Goal: Task Accomplishment & Management: Manage account settings

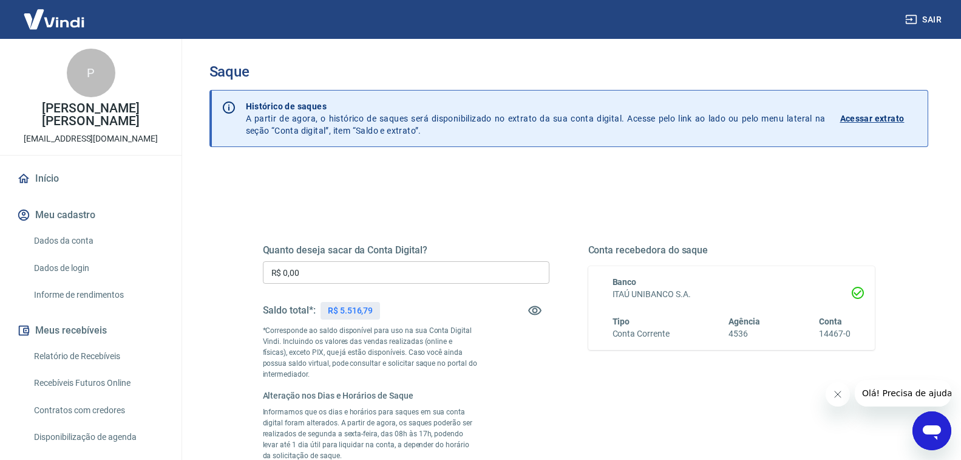
click at [414, 270] on input "R$ 0,00" at bounding box center [406, 272] width 287 height 22
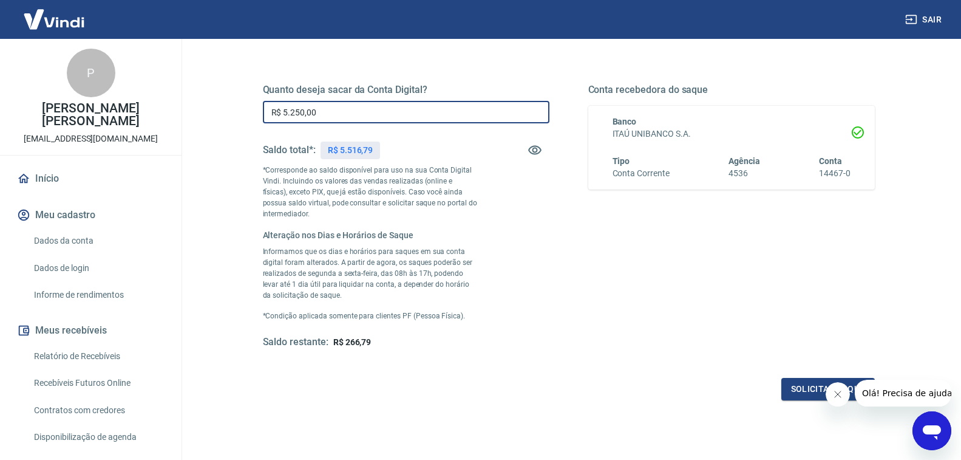
scroll to position [182, 0]
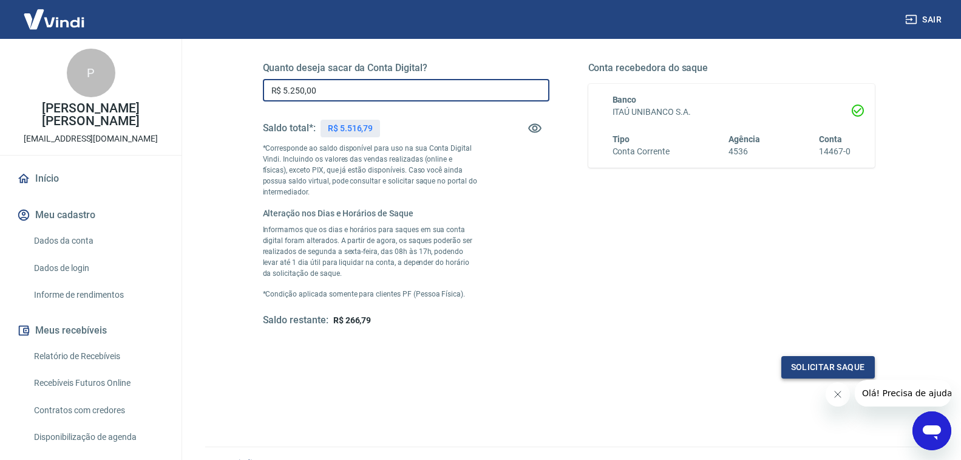
type input "R$ 5.250,00"
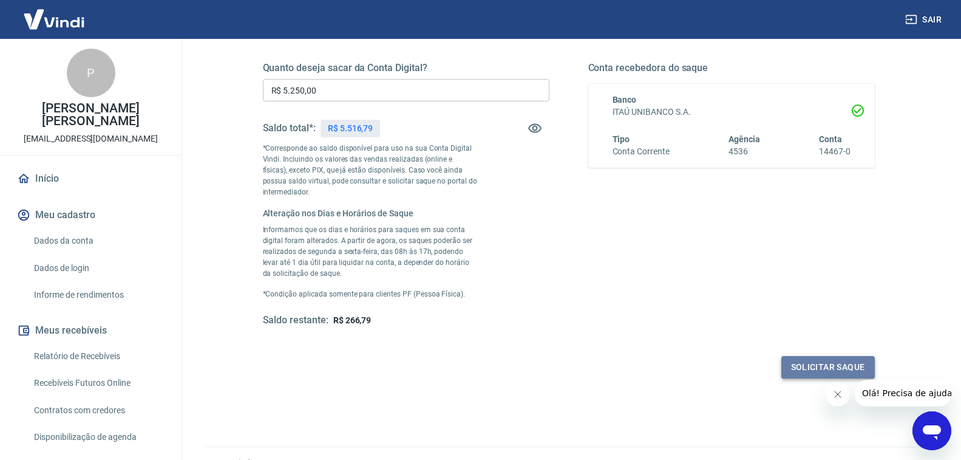
click at [833, 362] on button "Solicitar saque" at bounding box center [829, 367] width 94 height 22
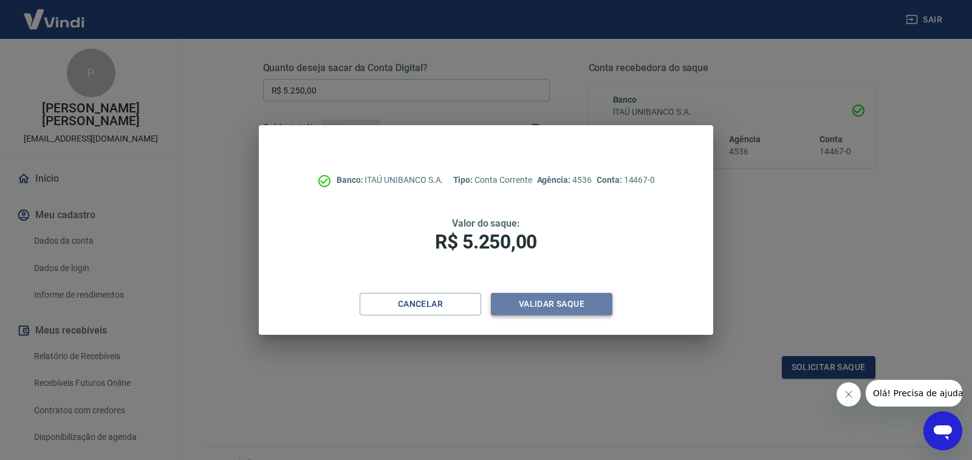
click at [556, 305] on button "Validar saque" at bounding box center [551, 304] width 121 height 22
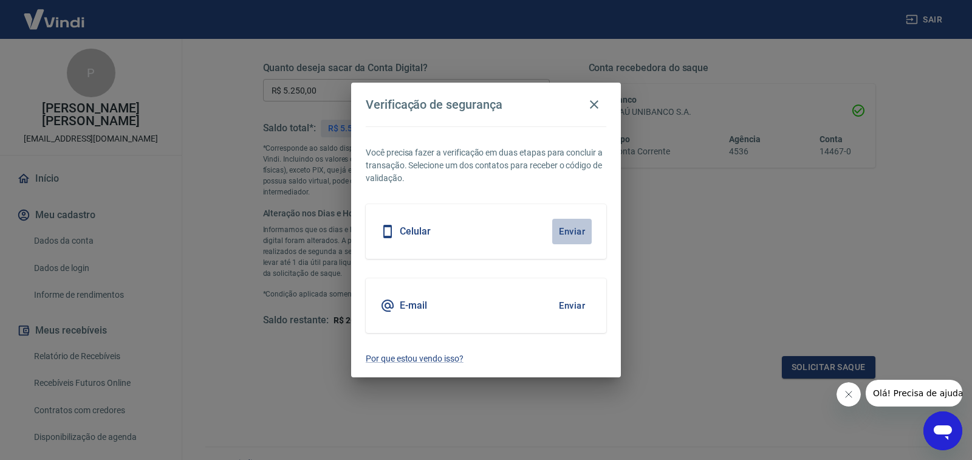
click at [564, 230] on button "Enviar" at bounding box center [571, 232] width 39 height 26
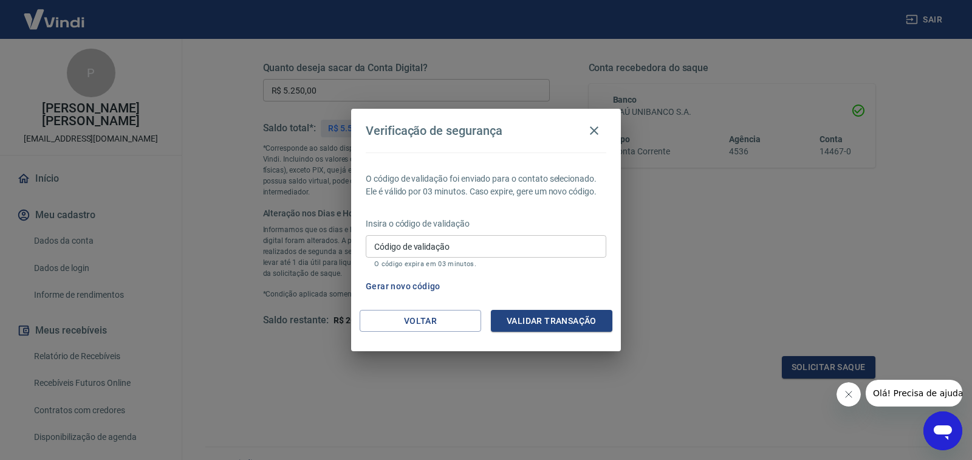
click at [845, 392] on icon "Fechar mensagem da empresa" at bounding box center [848, 394] width 6 height 6
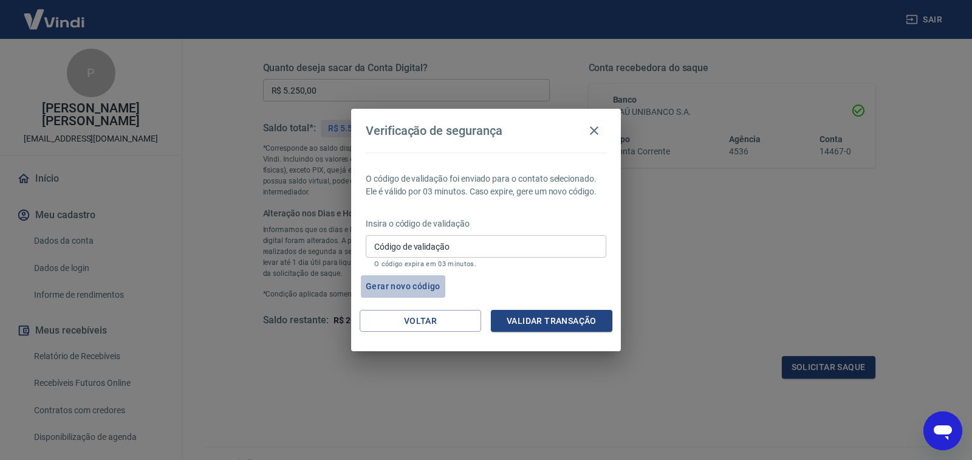
click at [402, 289] on button "Gerar novo código" at bounding box center [403, 286] width 84 height 22
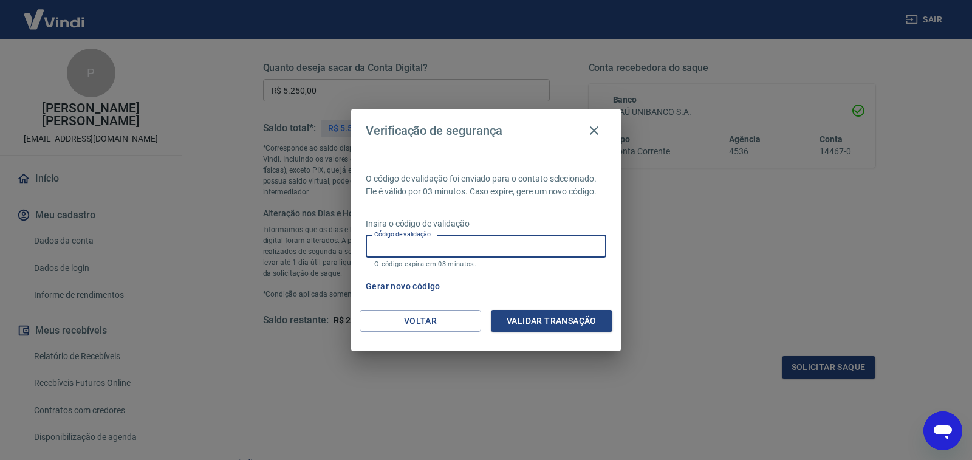
click at [426, 247] on div "Código de validação Código de validação O código expira em 03 minutos." at bounding box center [486, 251] width 240 height 33
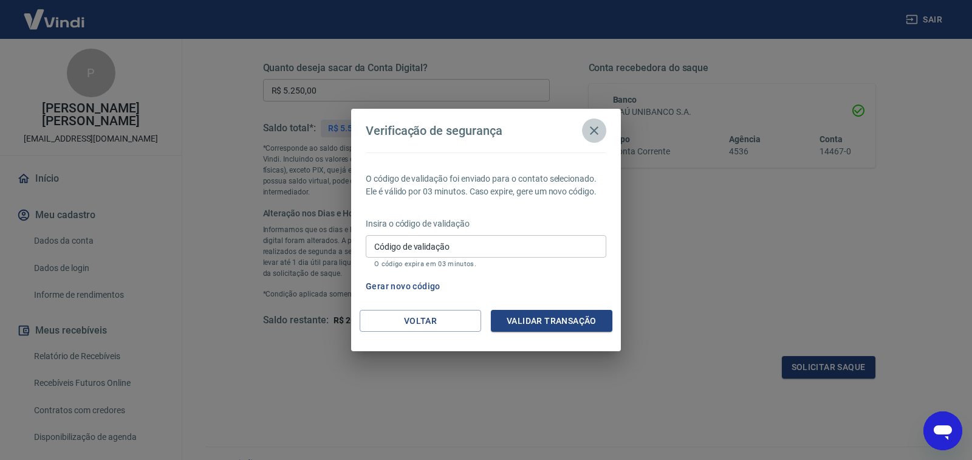
click at [592, 132] on icon "button" at bounding box center [594, 130] width 9 height 9
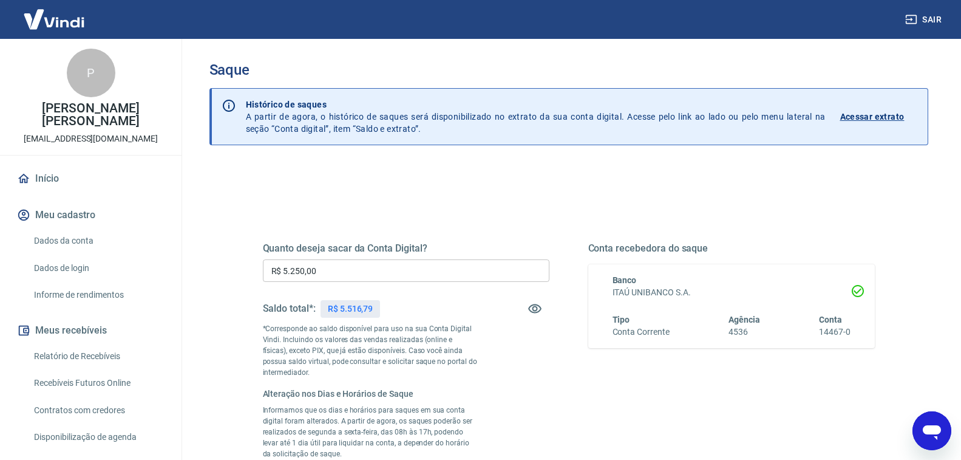
scroll to position [0, 0]
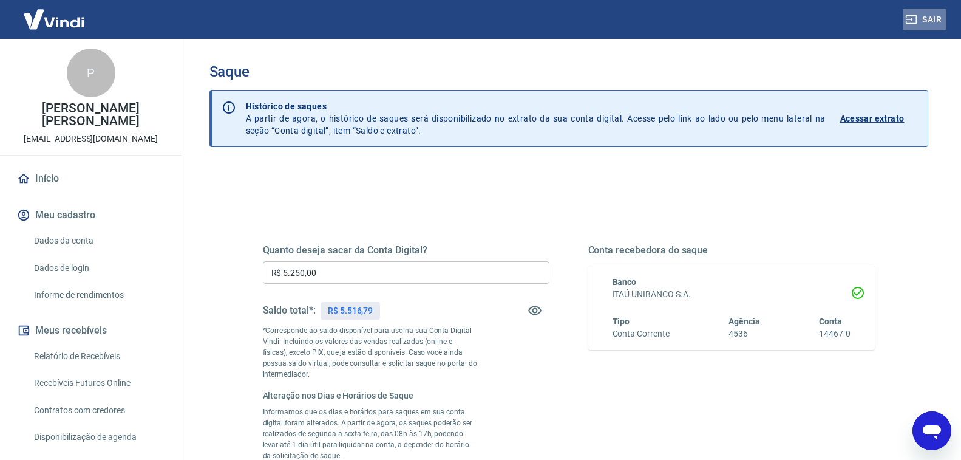
click at [927, 22] on button "Sair" at bounding box center [925, 20] width 44 height 22
